Goal: Information Seeking & Learning: Learn about a topic

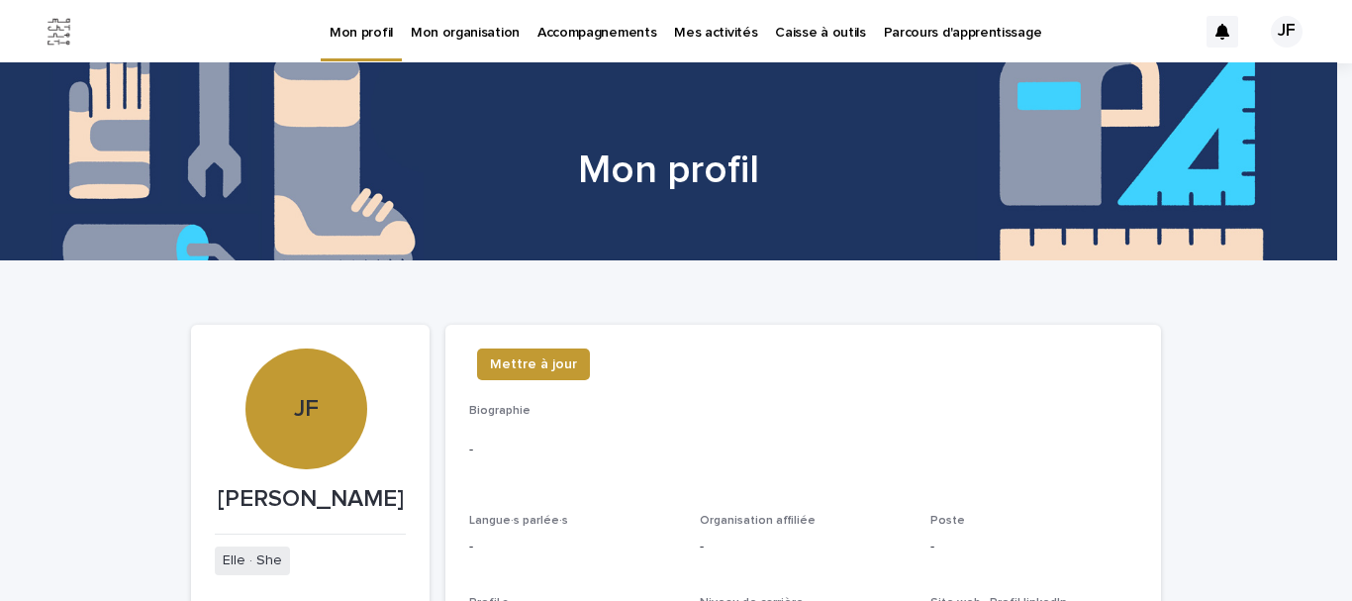
click at [934, 28] on p "Parcours d'apprentissage" at bounding box center [963, 21] width 158 height 42
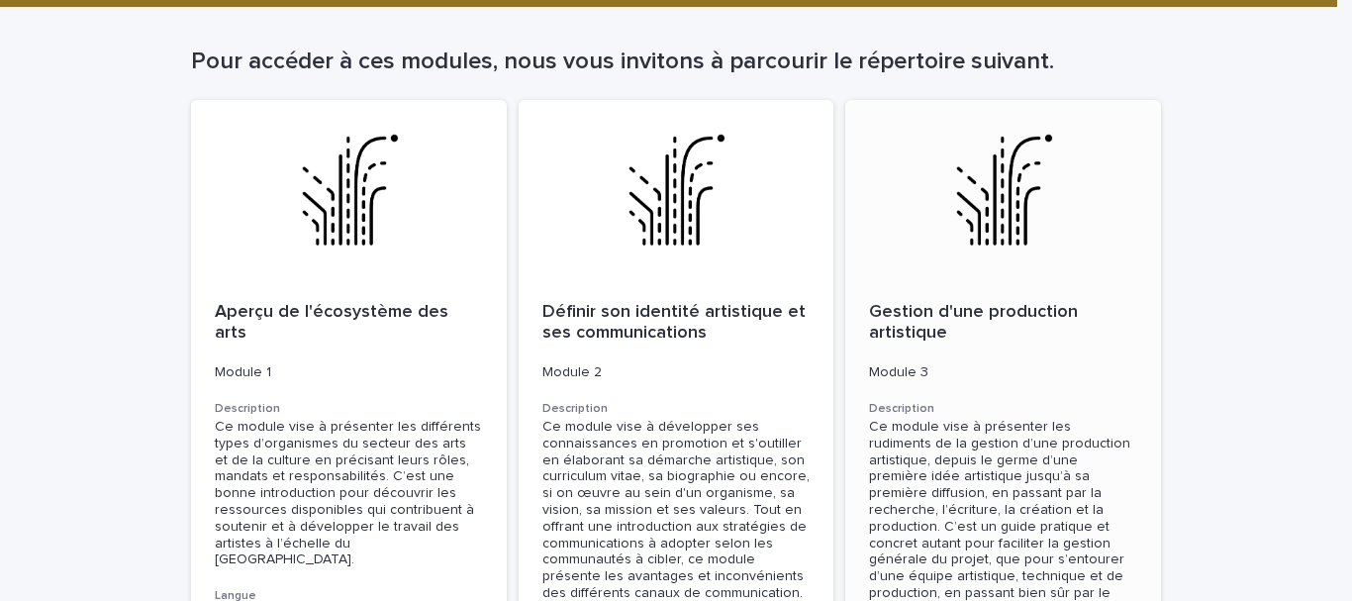
scroll to position [244, 0]
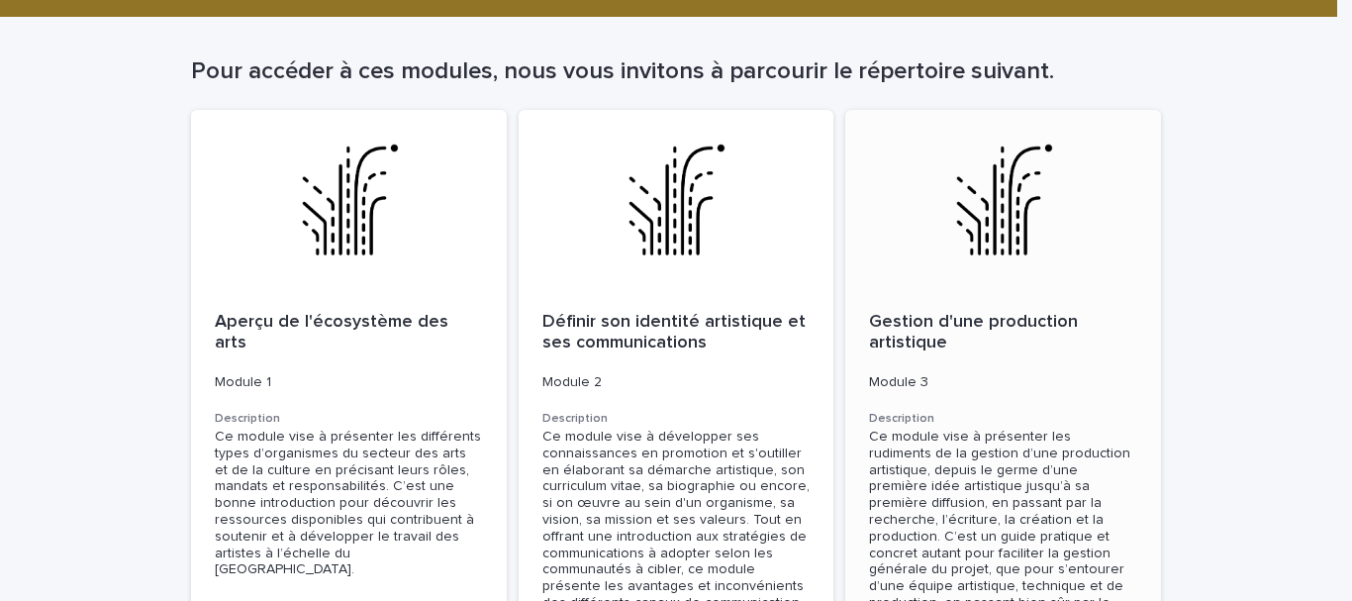
click at [945, 332] on p "Gestion d'une production artistique" at bounding box center [1003, 333] width 268 height 43
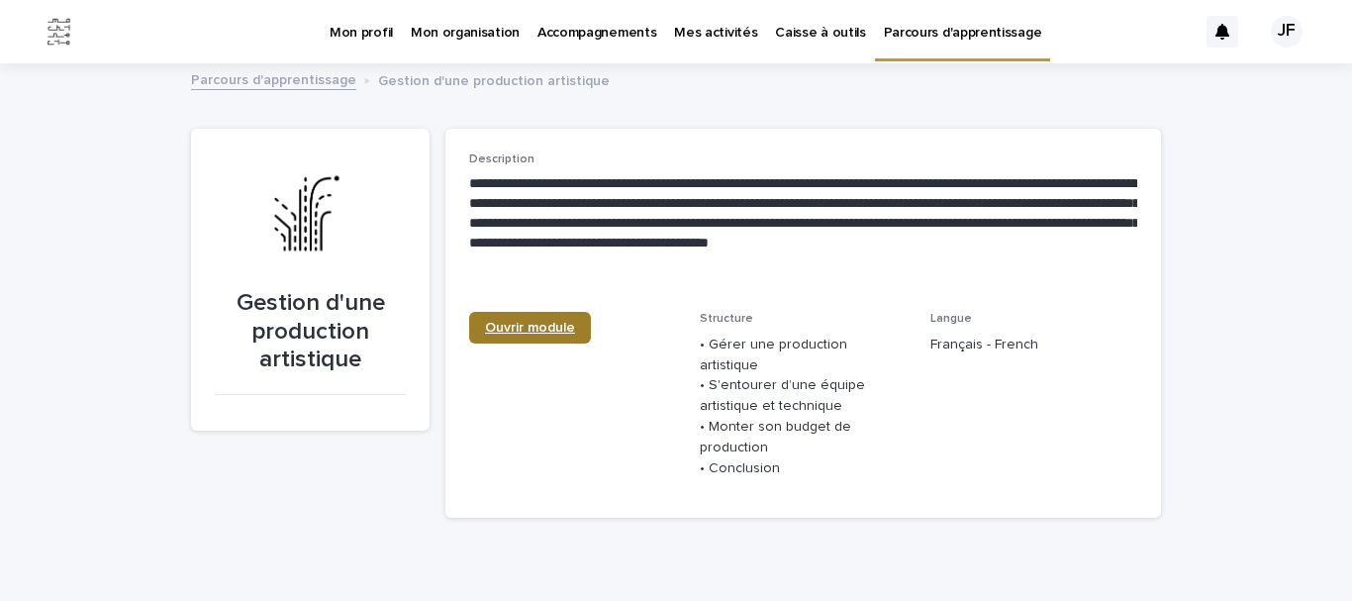
click at [553, 316] on link "Ouvrir module" at bounding box center [530, 328] width 122 height 32
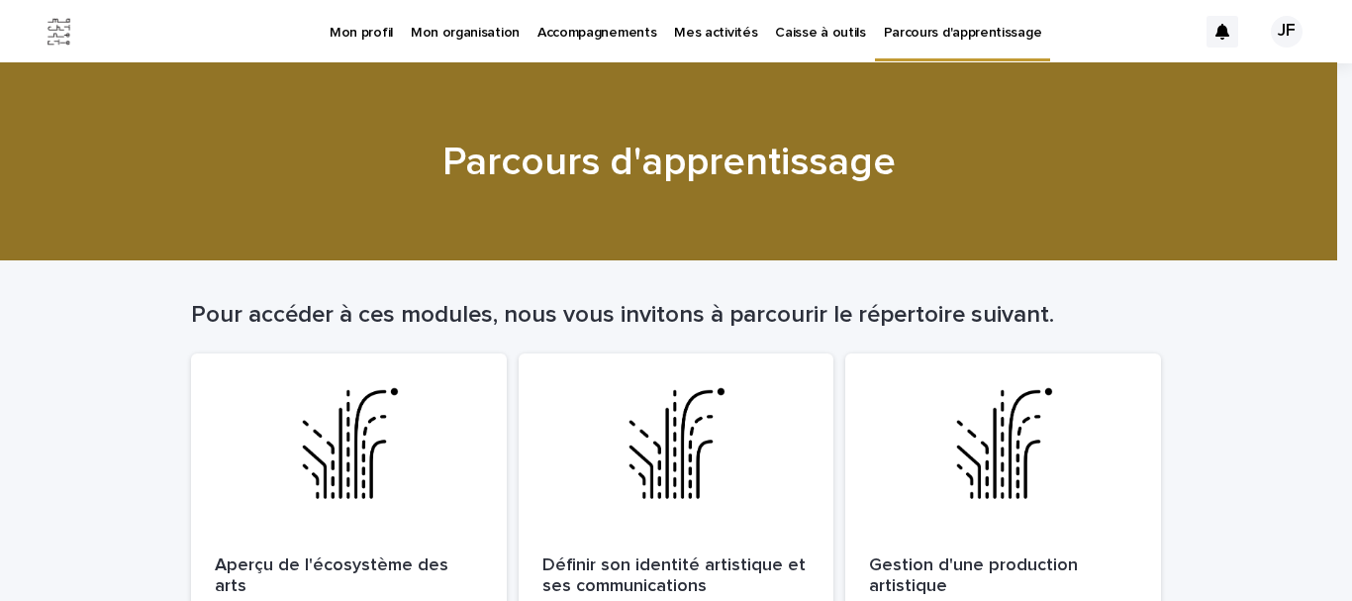
click at [809, 19] on p "Caisse à outils" at bounding box center [820, 21] width 90 height 42
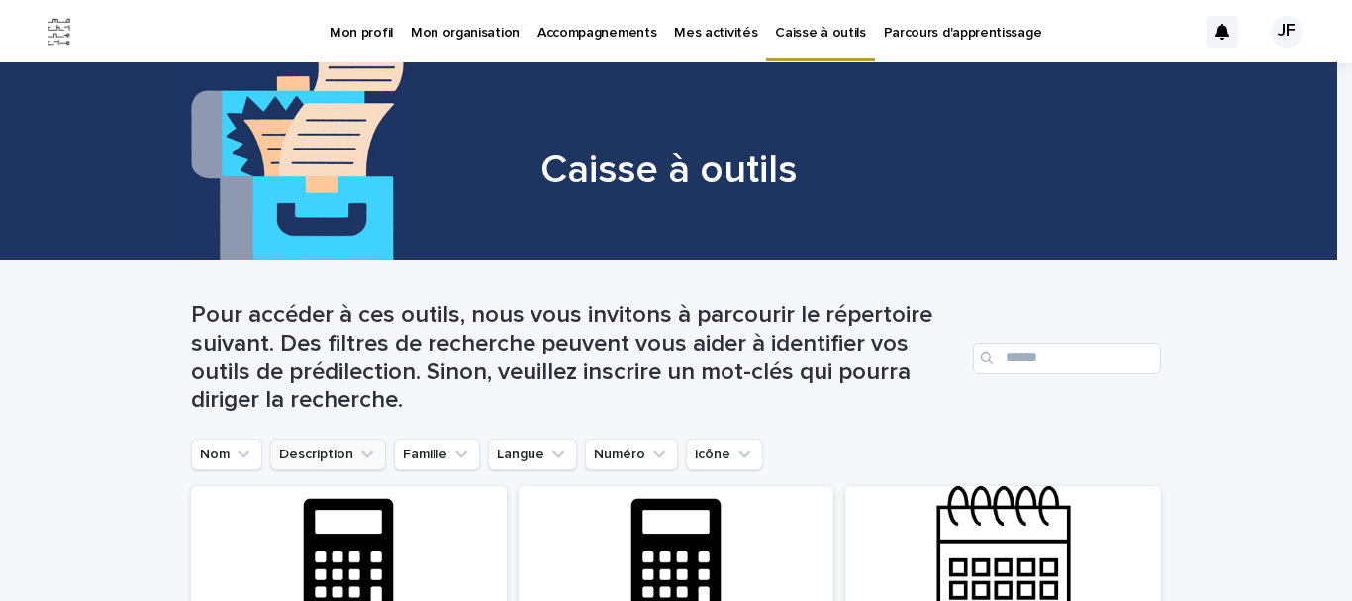
click at [357, 448] on icon "Description" at bounding box center [367, 454] width 20 height 20
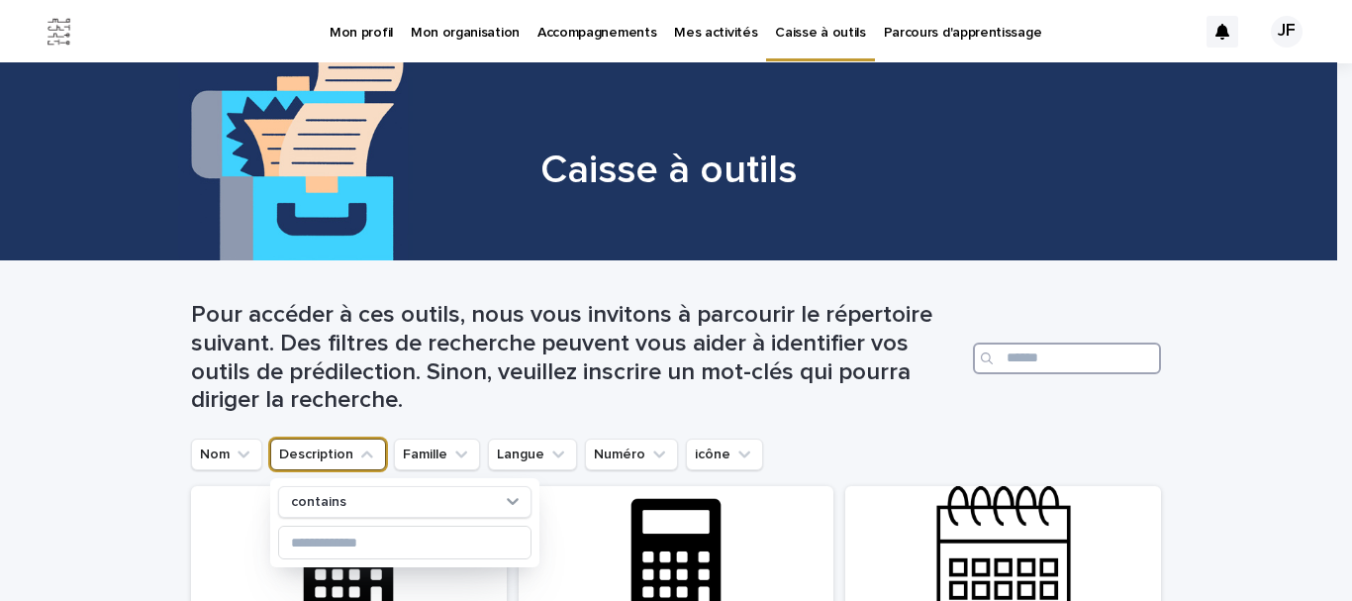
click at [1066, 356] on input "Search" at bounding box center [1067, 358] width 188 height 32
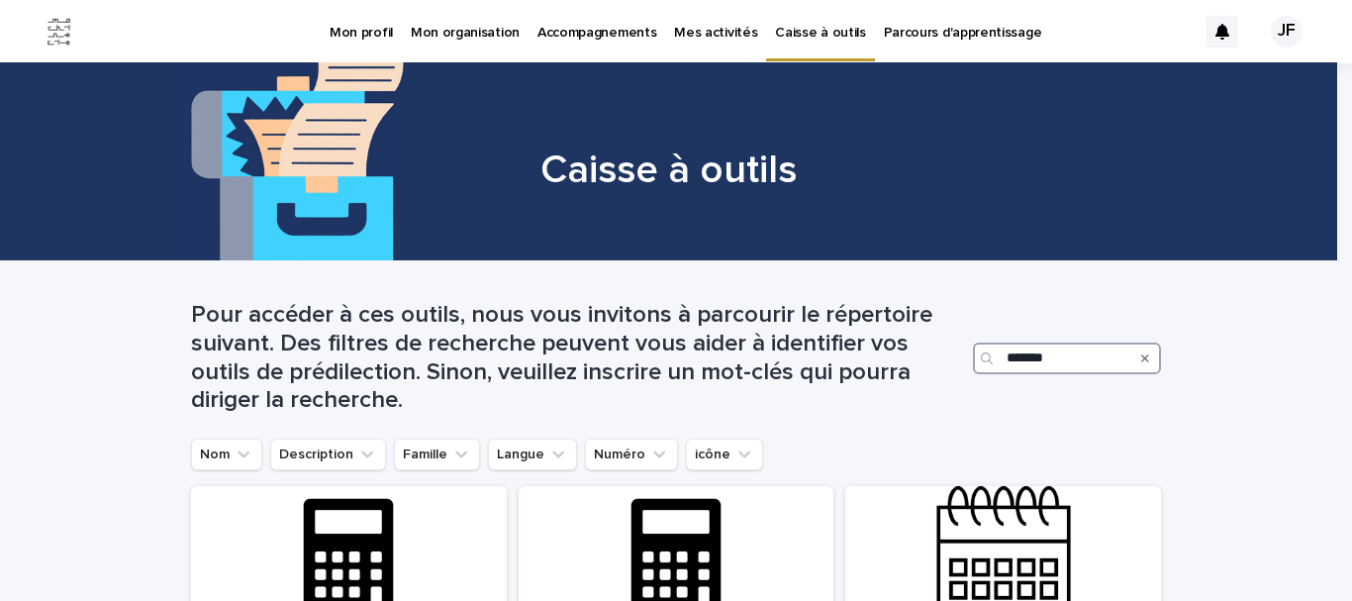
type input "*******"
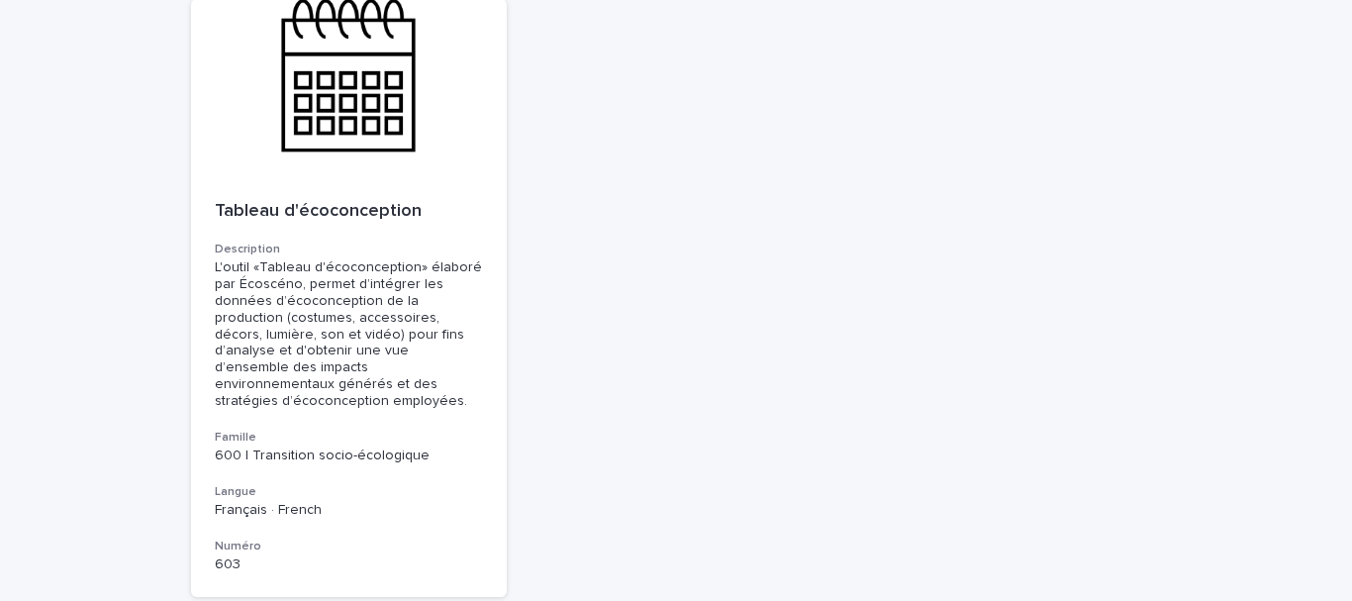
scroll to position [1124, 0]
click at [332, 209] on p "Tableau d'écoconception" at bounding box center [349, 211] width 268 height 22
